Goal: Transaction & Acquisition: Purchase product/service

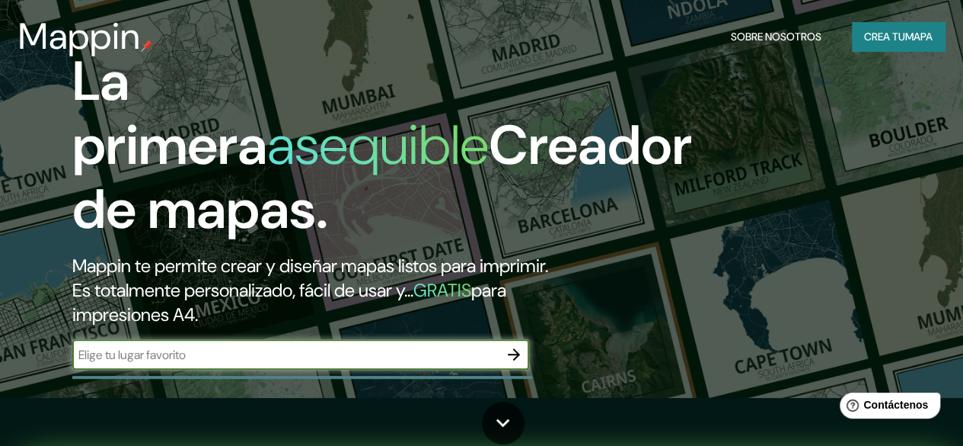
scroll to position [34, 0]
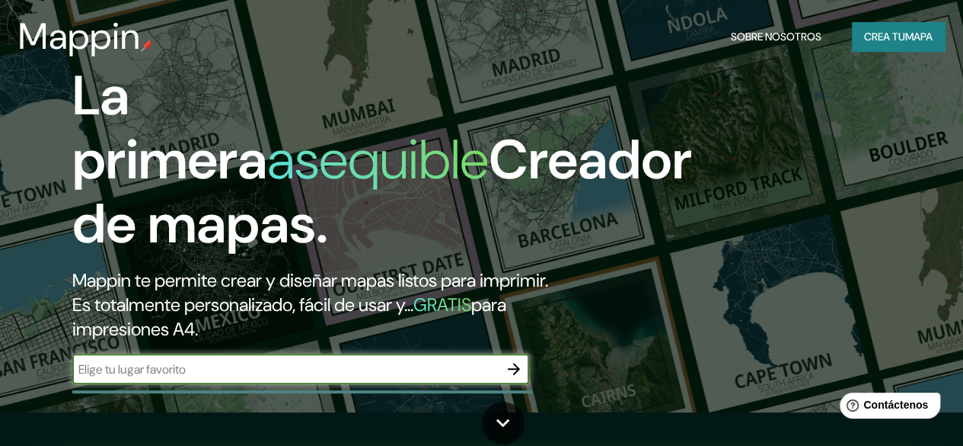
click at [888, 28] on font "Crea tu" at bounding box center [884, 37] width 41 height 20
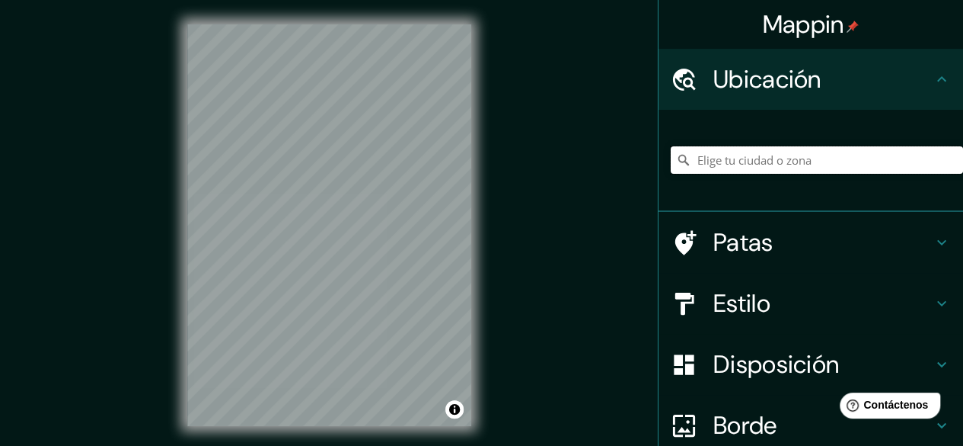
click at [748, 172] on input "Elige tu ciudad o zona" at bounding box center [817, 159] width 292 height 27
paste input "Dg. [STREET_ADDRESS],"
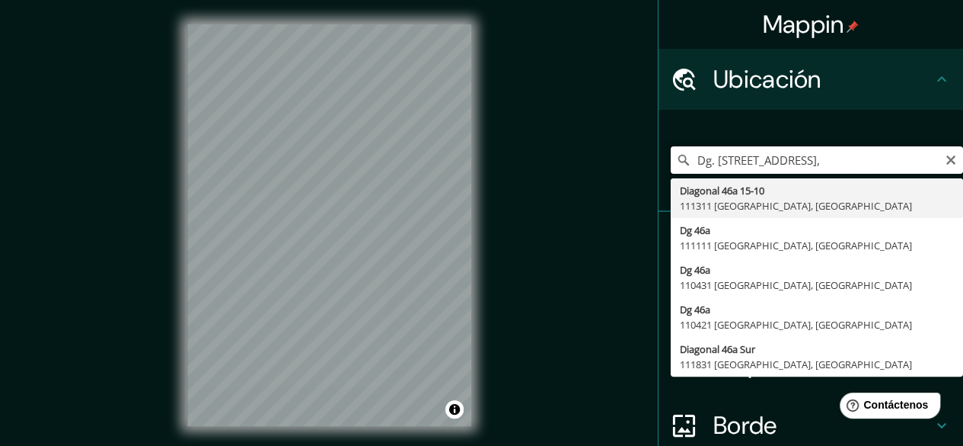
click at [895, 161] on input "Dg. [STREET_ADDRESS]," at bounding box center [817, 159] width 292 height 27
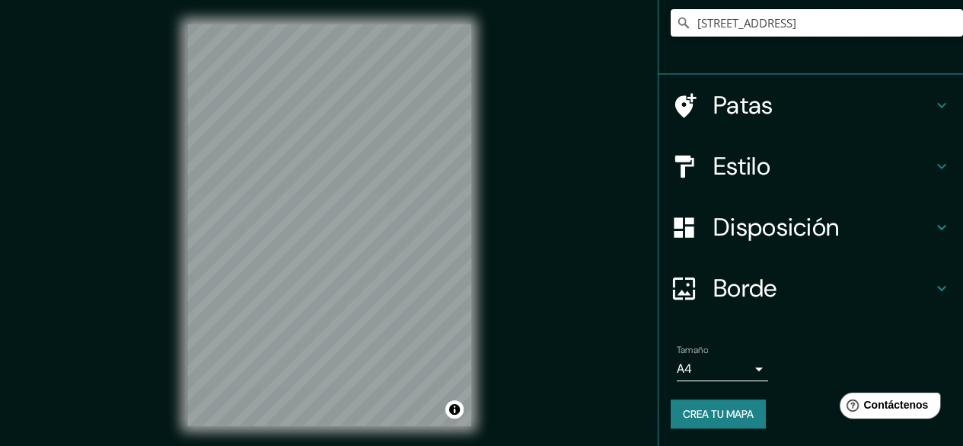
type input "[STREET_ADDRESS]"
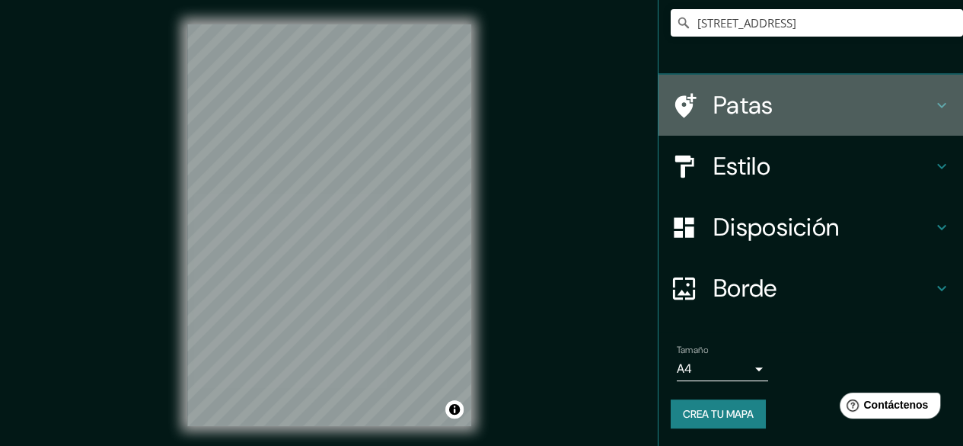
click at [758, 109] on font "Patas" at bounding box center [744, 105] width 60 height 32
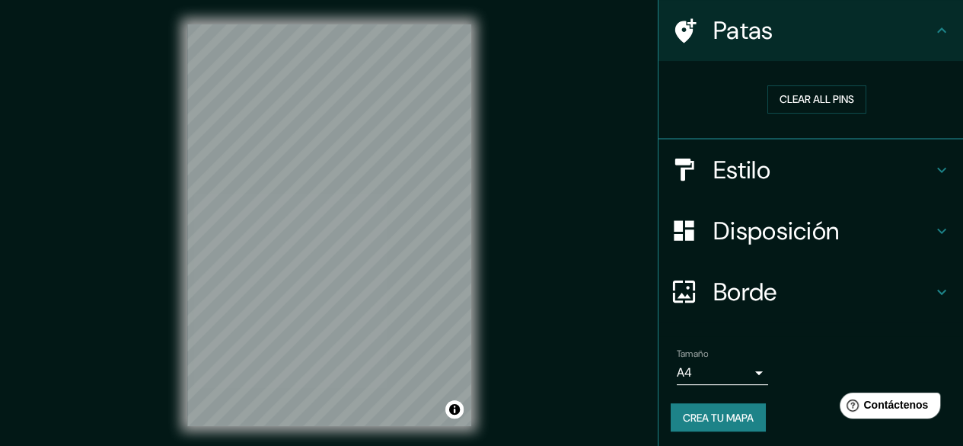
scroll to position [111, 0]
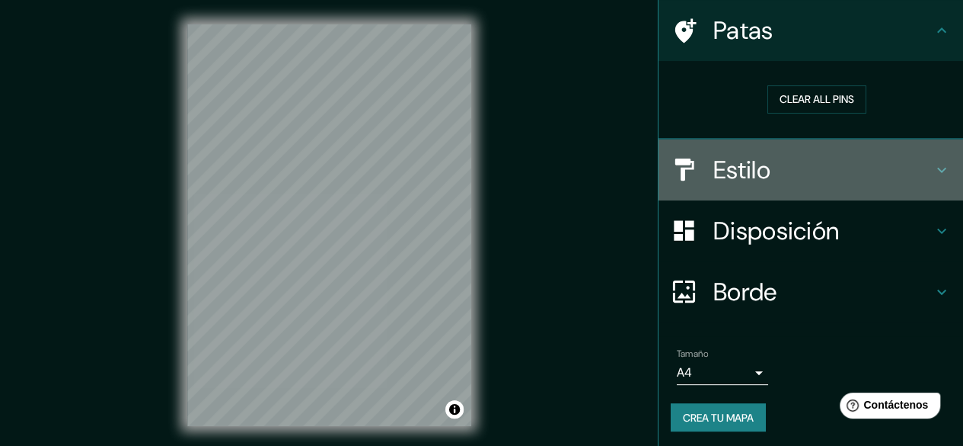
click at [735, 165] on font "Estilo" at bounding box center [742, 170] width 57 height 32
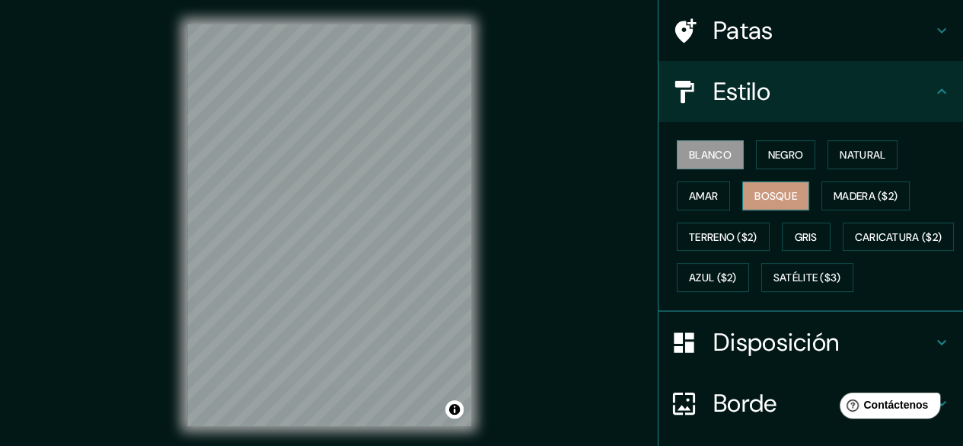
click at [771, 193] on font "Bosque" at bounding box center [776, 196] width 43 height 14
click at [864, 152] on font "Natural" at bounding box center [863, 155] width 46 height 14
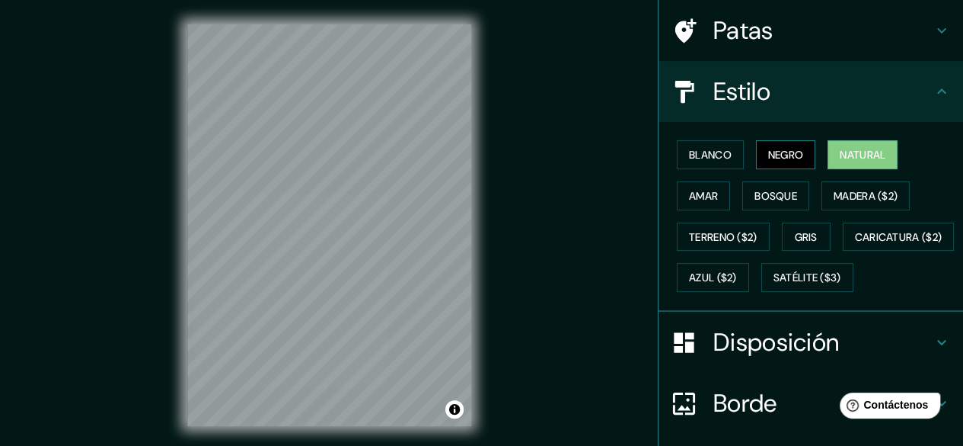
click at [774, 156] on font "Negro" at bounding box center [786, 155] width 36 height 14
click at [708, 156] on font "Blanco" at bounding box center [710, 155] width 43 height 14
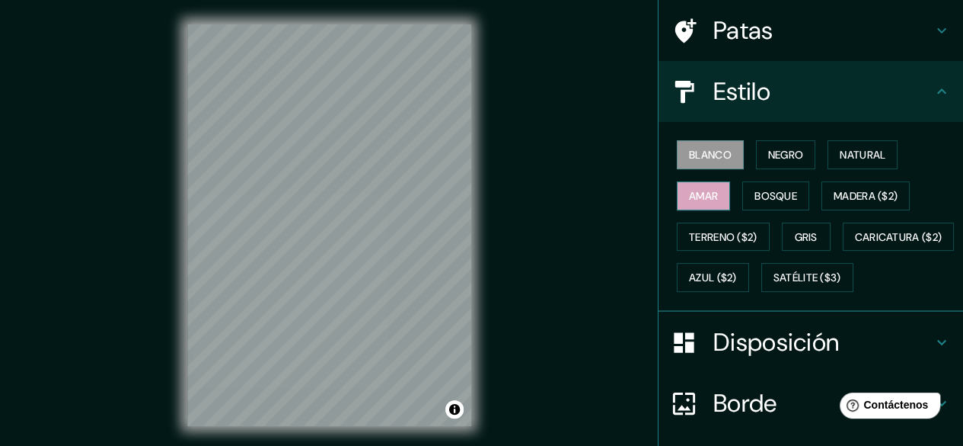
click at [705, 189] on font "Amar" at bounding box center [703, 196] width 29 height 14
click at [768, 196] on font "Bosque" at bounding box center [776, 196] width 43 height 14
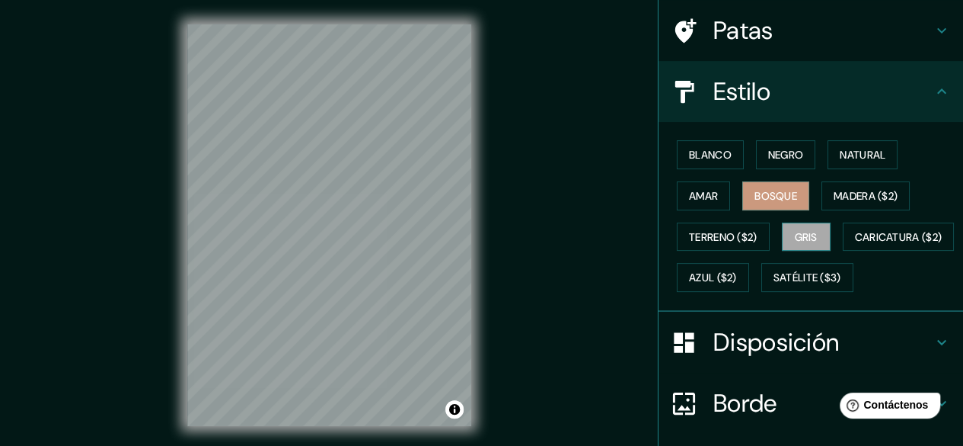
click at [798, 235] on font "Gris" at bounding box center [806, 237] width 23 height 14
click at [768, 193] on font "Bosque" at bounding box center [776, 196] width 43 height 14
click at [806, 230] on font "Gris" at bounding box center [806, 237] width 23 height 14
click at [774, 153] on font "Negro" at bounding box center [786, 155] width 36 height 14
click at [762, 195] on font "Bosque" at bounding box center [776, 196] width 43 height 14
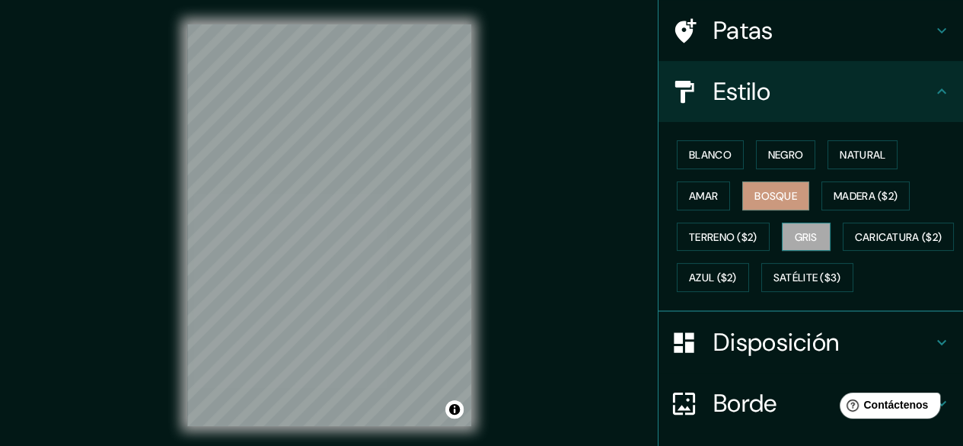
click at [816, 235] on button "Gris" at bounding box center [806, 236] width 49 height 29
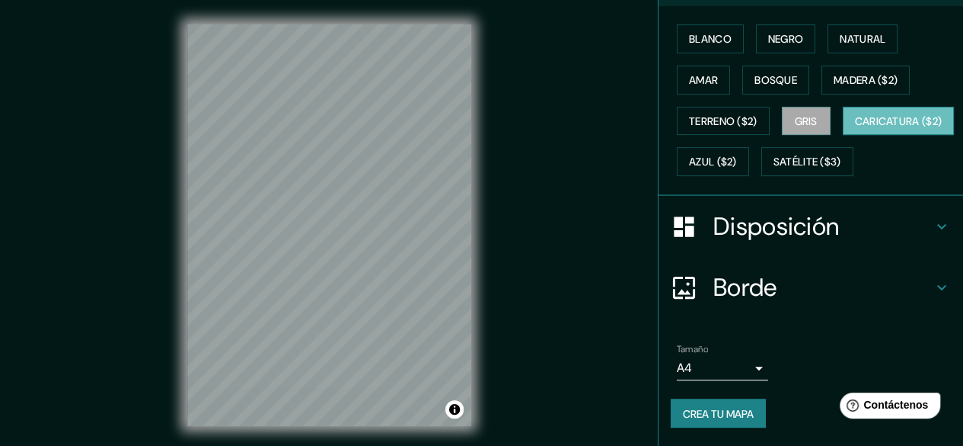
scroll to position [28, 0]
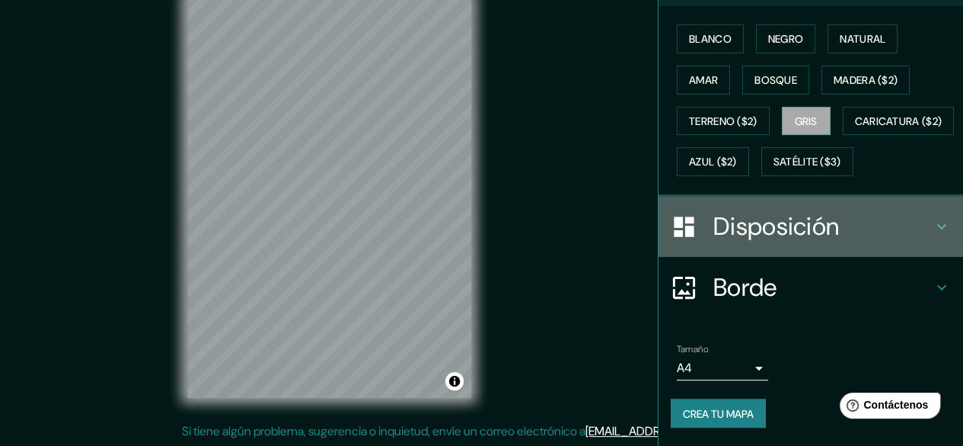
click at [749, 243] on div "Disposición" at bounding box center [811, 226] width 305 height 61
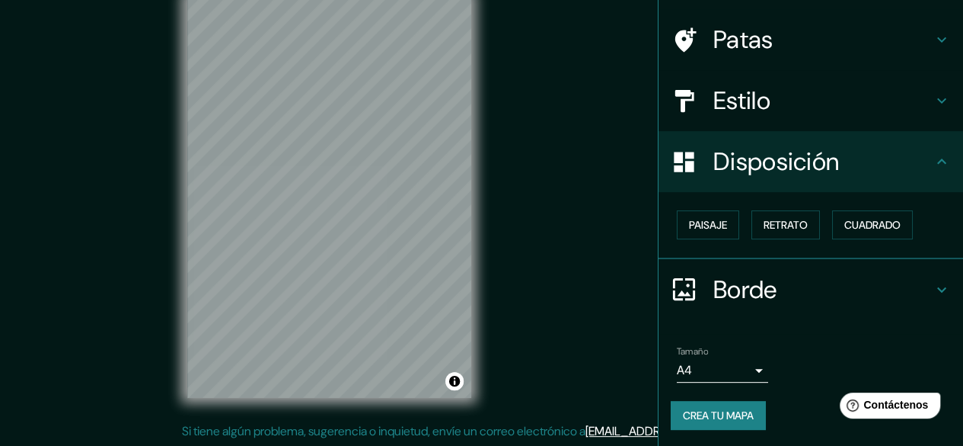
scroll to position [0, 0]
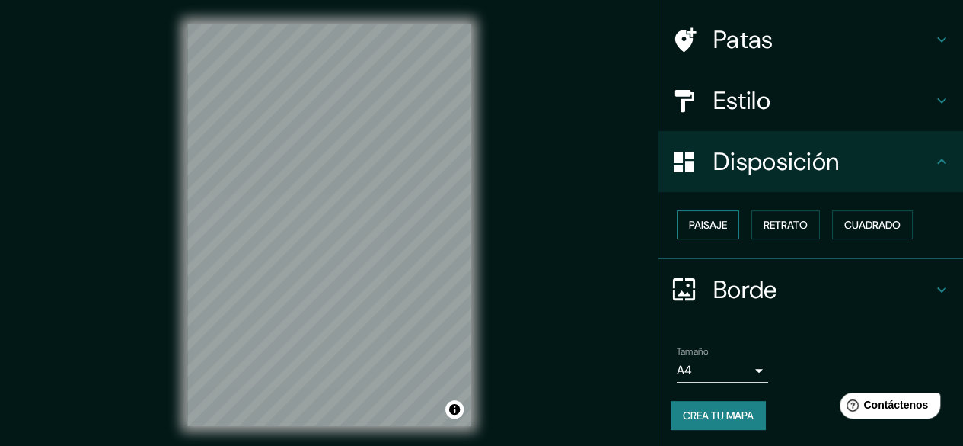
click at [677, 226] on button "Paisaje" at bounding box center [708, 224] width 62 height 29
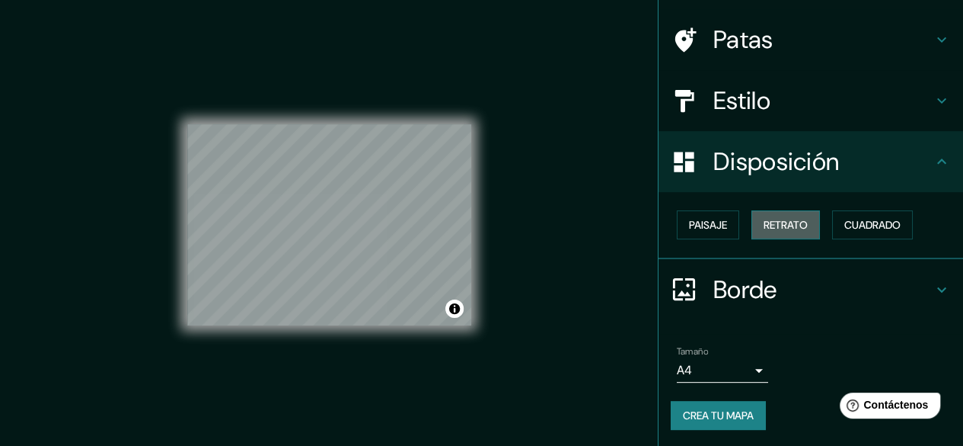
click at [764, 224] on font "Retrato" at bounding box center [786, 225] width 44 height 14
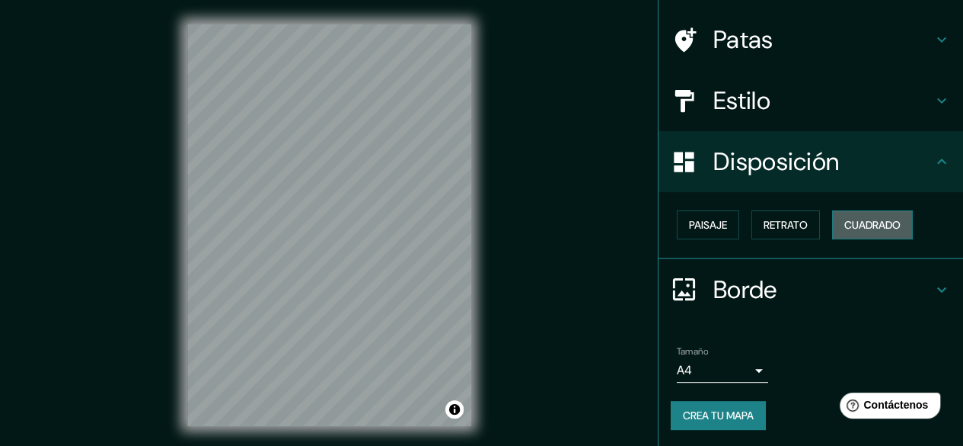
click at [858, 229] on font "Cuadrado" at bounding box center [873, 225] width 56 height 14
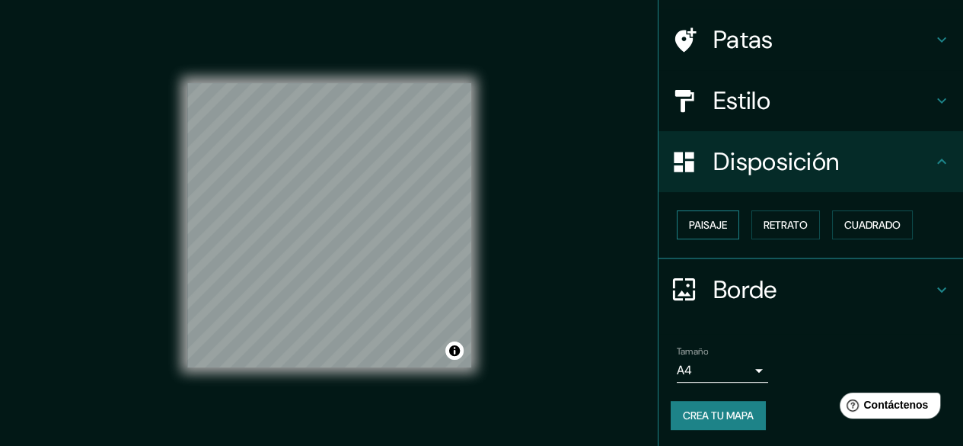
click at [706, 227] on font "Paisaje" at bounding box center [708, 225] width 38 height 14
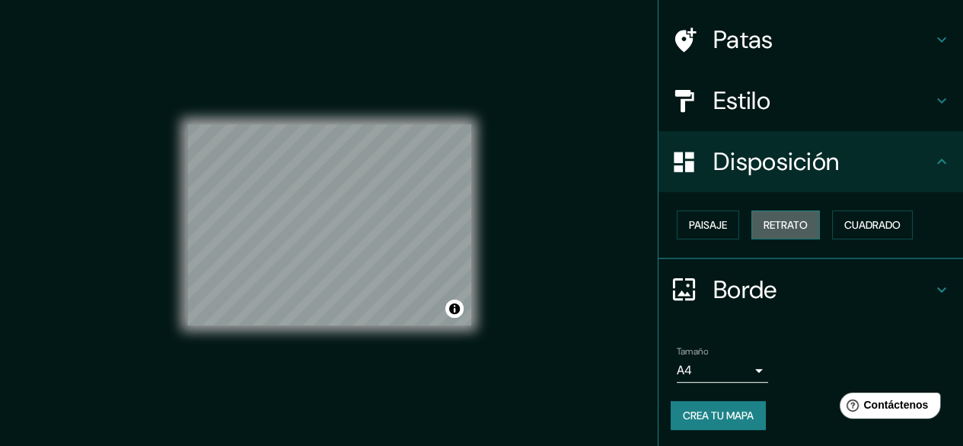
click at [771, 232] on font "Retrato" at bounding box center [786, 225] width 44 height 20
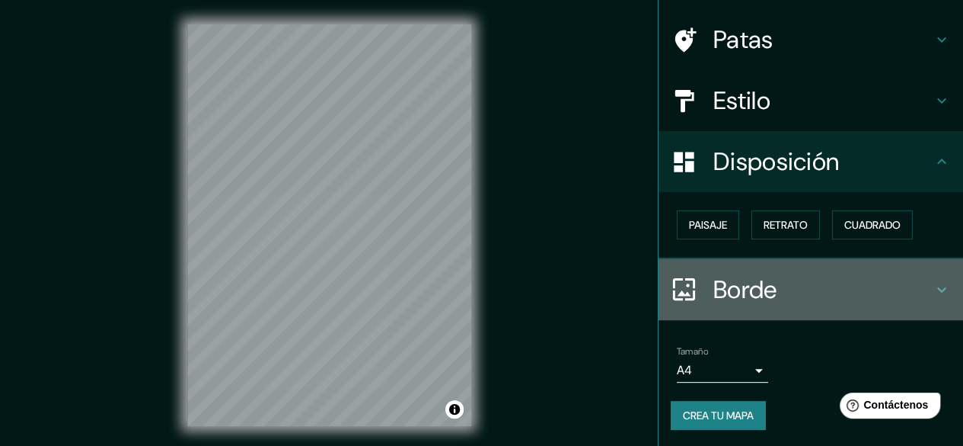
click at [829, 312] on div "Borde" at bounding box center [811, 289] width 305 height 61
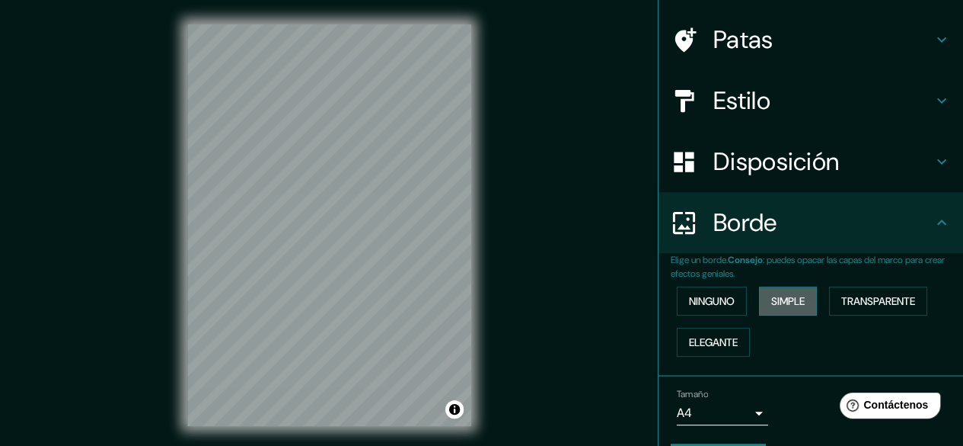
click at [772, 302] on font "Simple" at bounding box center [789, 301] width 34 height 14
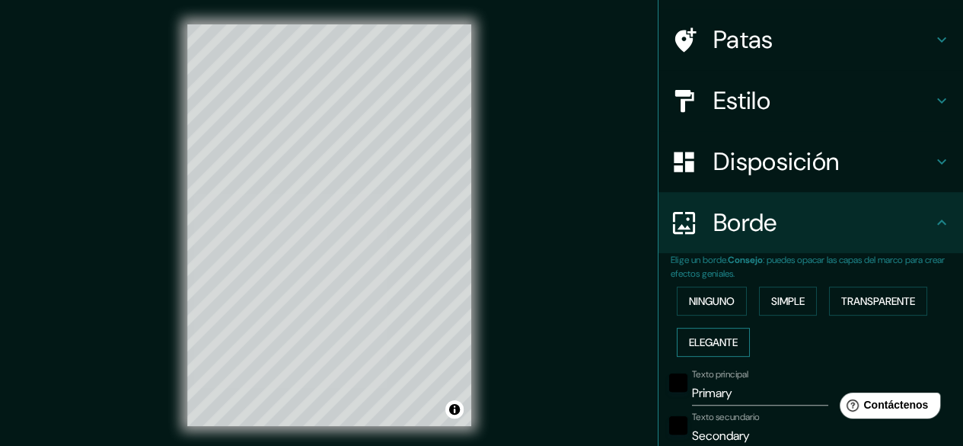
click at [698, 335] on font "Elegante" at bounding box center [713, 342] width 49 height 14
click at [883, 309] on button "Transparente" at bounding box center [878, 300] width 98 height 29
click at [695, 295] on font "Ninguno" at bounding box center [712, 301] width 46 height 14
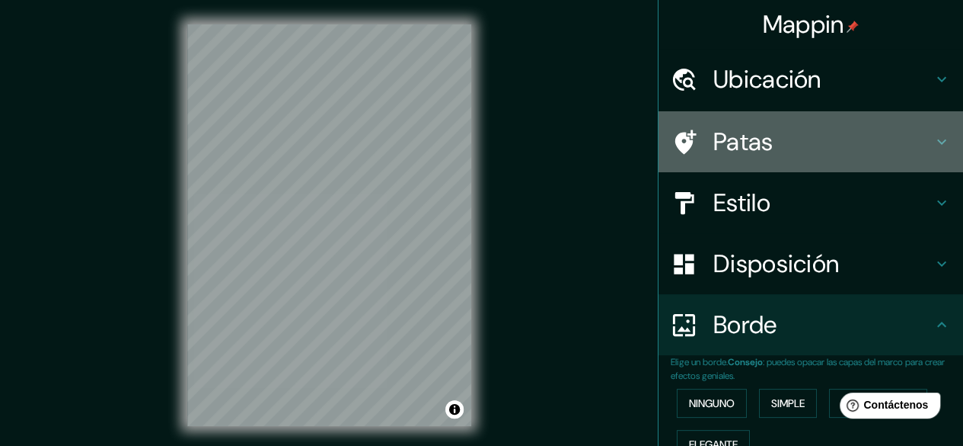
click at [754, 138] on font "Patas" at bounding box center [744, 142] width 60 height 32
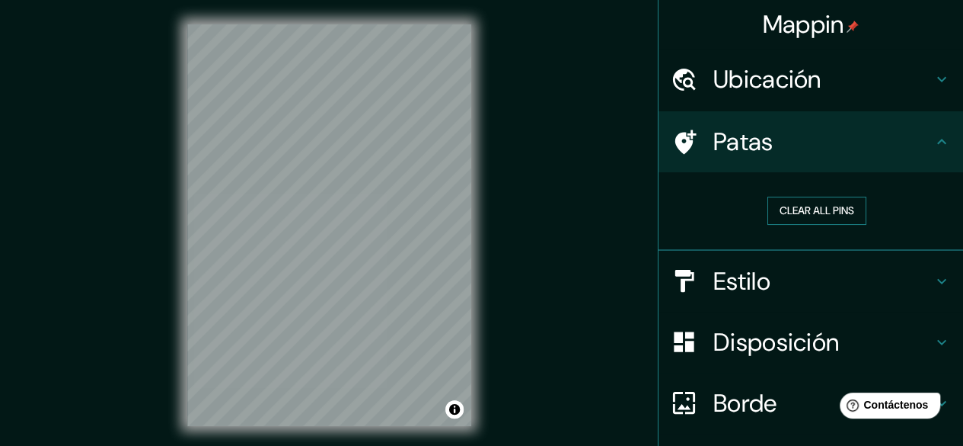
click at [797, 208] on button "Clear all pins" at bounding box center [817, 210] width 99 height 28
click at [782, 209] on button "Clear all pins" at bounding box center [817, 210] width 99 height 28
drag, startPoint x: 820, startPoint y: 203, endPoint x: 505, endPoint y: 220, distance: 315.7
click at [505, 220] on div "Mappin Ubicación [STREET_ADDRESS] [STREET_ADDRESS] [STREET_ADDRESS] [STREET_ADD…" at bounding box center [481, 237] width 963 height 474
click at [795, 85] on font "Ubicación" at bounding box center [768, 79] width 108 height 32
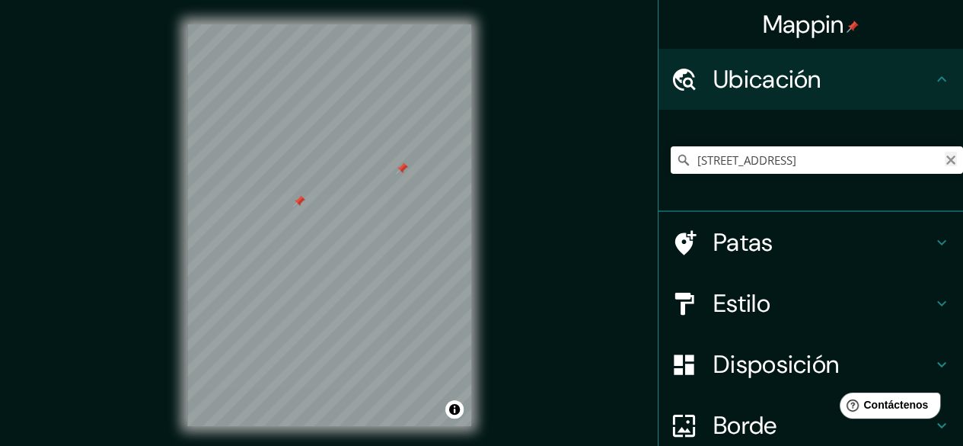
click at [947, 156] on icon "Claro" at bounding box center [951, 159] width 9 height 9
click at [778, 167] on input "Elige tu ciudad o zona" at bounding box center [817, 159] width 292 height 27
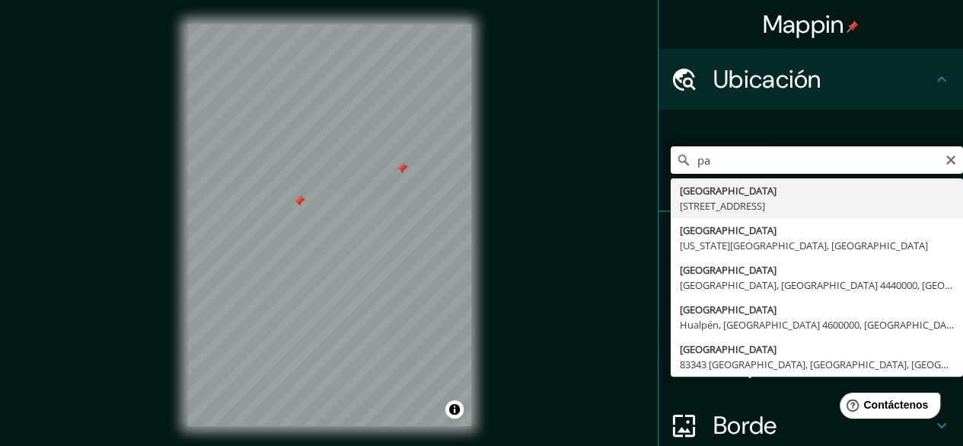
type input "p"
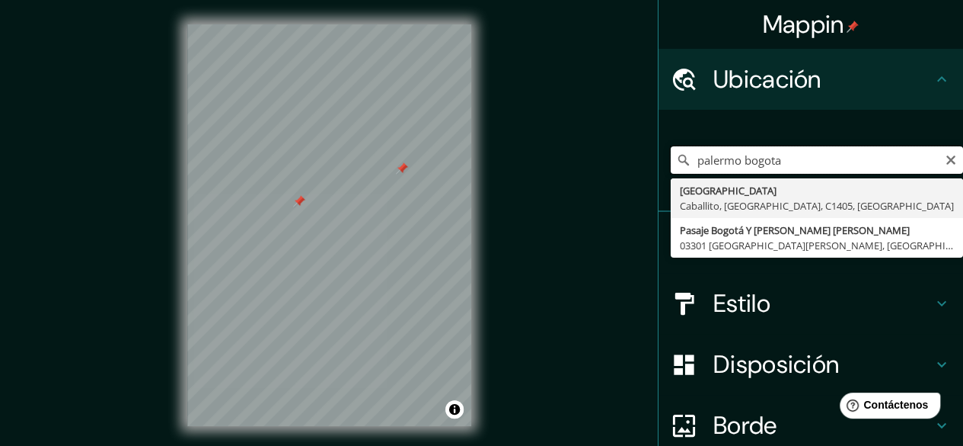
type input "palermo bogota"
